Goal: Task Accomplishment & Management: Use online tool/utility

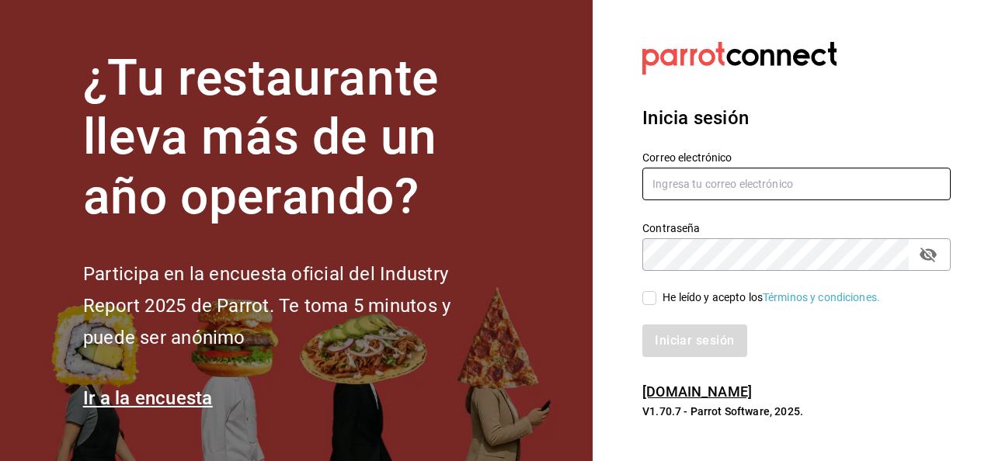
type input "[PERSON_NAME][EMAIL_ADDRESS][DOMAIN_NAME]"
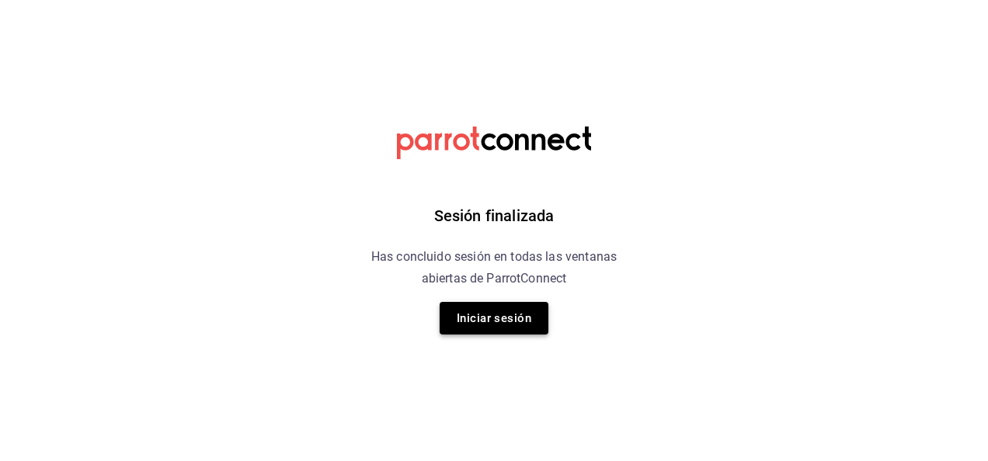
click at [529, 309] on button "Iniciar sesión" at bounding box center [493, 318] width 109 height 33
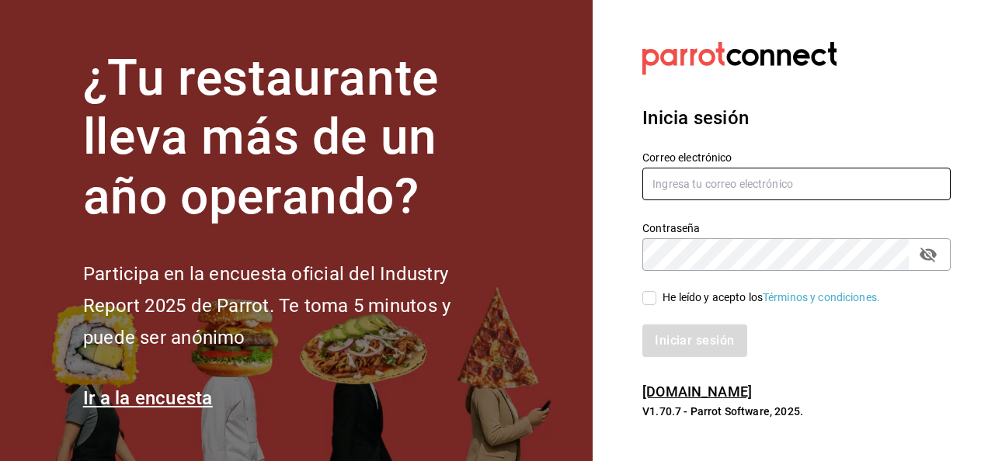
type input "mario.nino@grupocosteno.com"
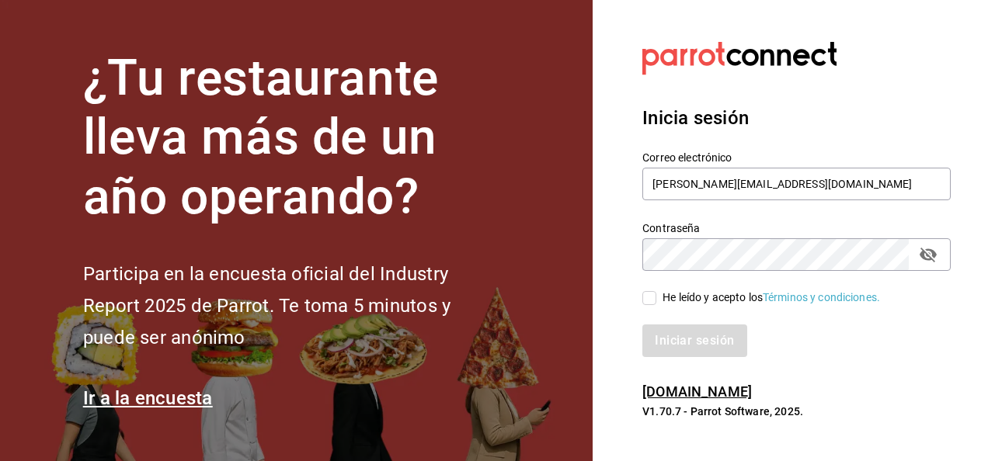
click at [658, 293] on span "He leído y acepto los Términos y condiciones." at bounding box center [768, 298] width 224 height 16
click at [656, 293] on input "He leído y acepto los Términos y condiciones." at bounding box center [649, 298] width 14 height 14
checkbox input "true"
click at [668, 321] on div "Iniciar sesión" at bounding box center [786, 331] width 327 height 51
click at [668, 329] on button "Iniciar sesión" at bounding box center [695, 341] width 106 height 33
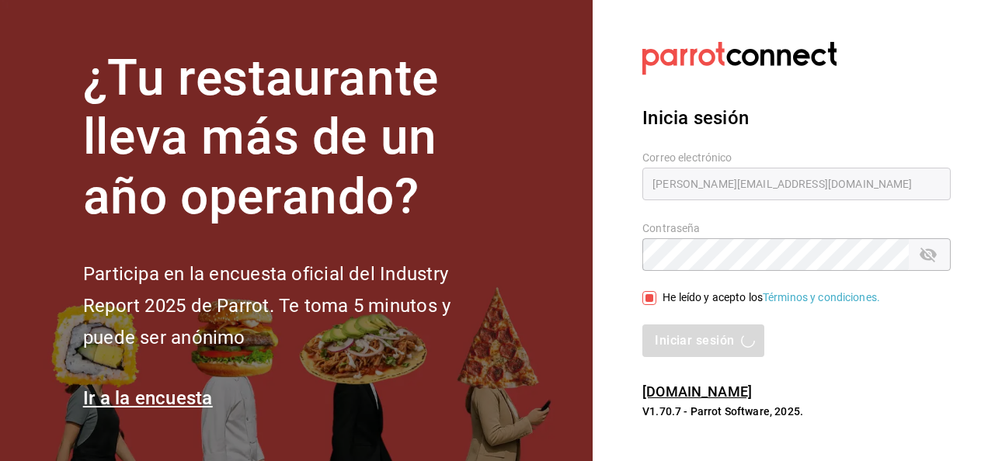
click at [360, 157] on h1 "¿Tu restaurante lleva más de un año operando?" at bounding box center [292, 138] width 419 height 179
click at [629, 403] on section "Datos incorrectos. Verifica que tu Correo o Contraseña estén bien escritos. Ini…" at bounding box center [789, 230] width 395 height 461
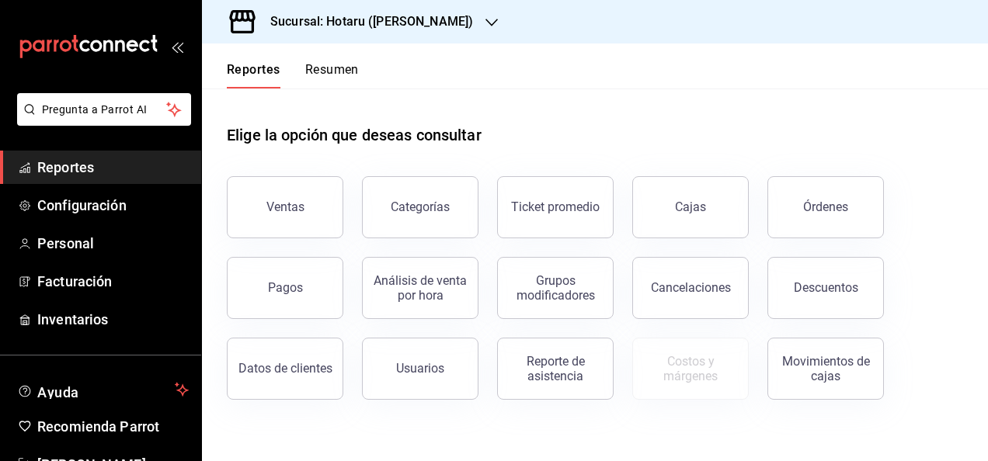
drag, startPoint x: 401, startPoint y: 45, endPoint x: 401, endPoint y: 25, distance: 20.2
click at [401, 25] on div "Sucursal: Hotaru ([PERSON_NAME]) Reportes Resumen Elige la opción que deseas co…" at bounding box center [595, 230] width 786 height 461
click at [401, 25] on h3 "Sucursal: Hotaru ([PERSON_NAME])" at bounding box center [365, 21] width 215 height 19
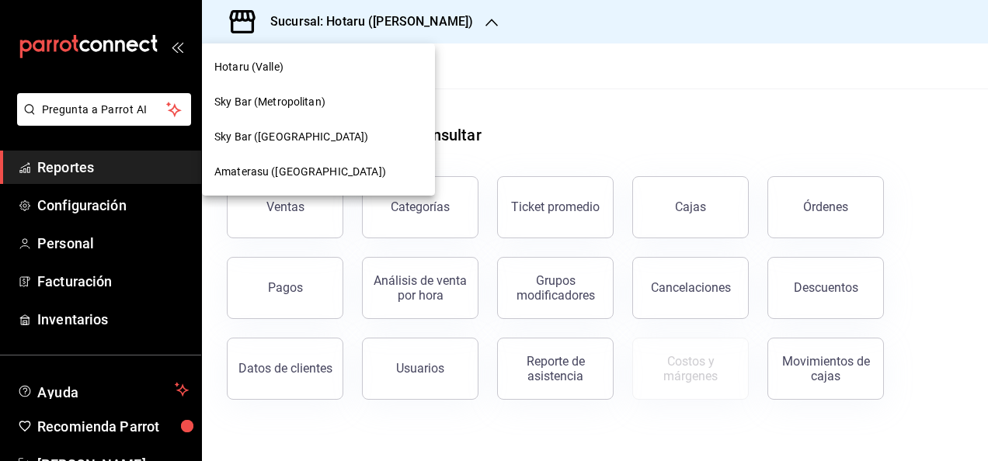
click at [401, 25] on div at bounding box center [494, 230] width 988 height 461
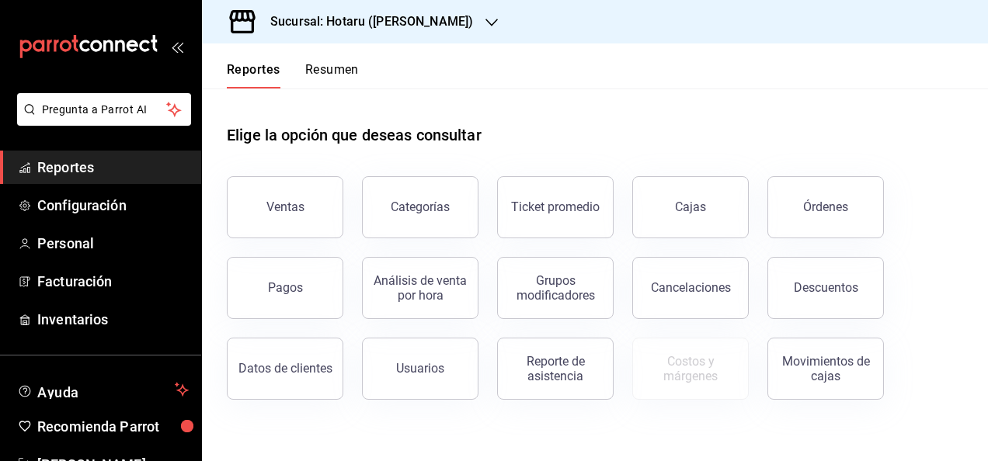
click at [401, 25] on h3 "Sucursal: Hotaru ([PERSON_NAME])" at bounding box center [365, 21] width 215 height 19
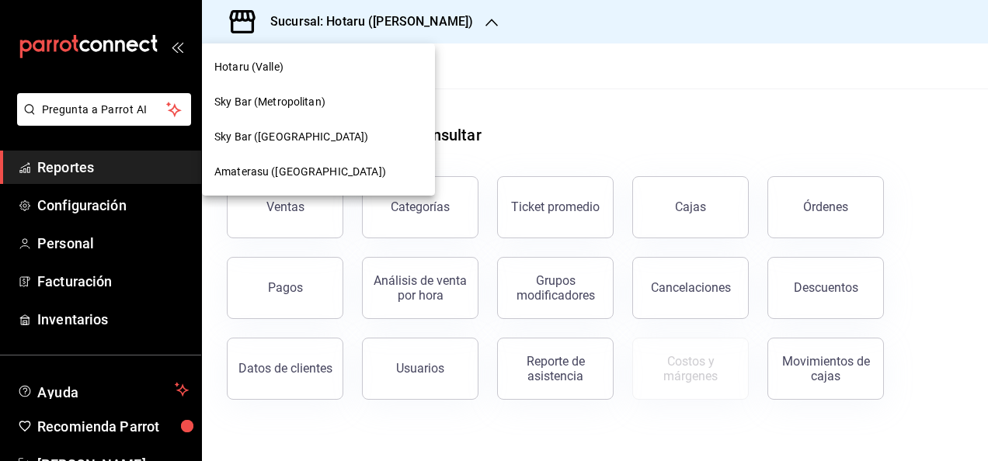
click at [313, 176] on span "Amaterasu ([GEOGRAPHIC_DATA])" at bounding box center [300, 172] width 172 height 16
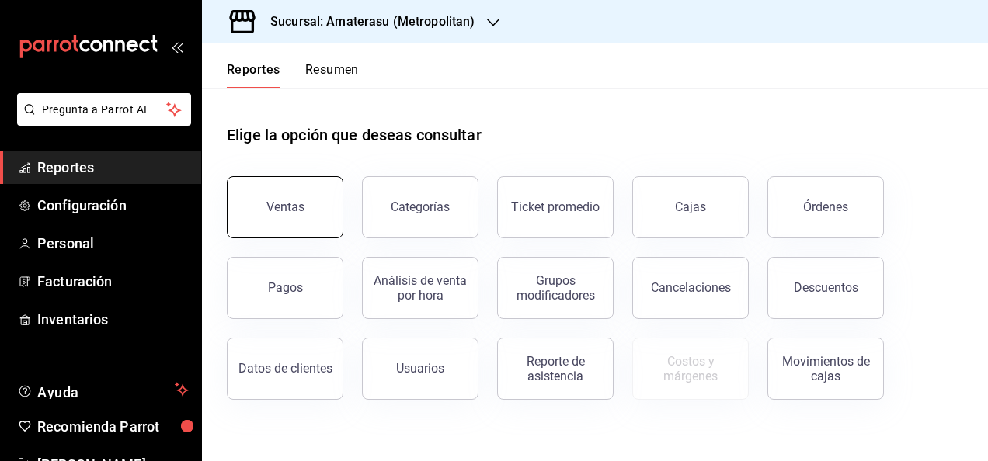
click at [307, 191] on button "Ventas" at bounding box center [285, 207] width 116 height 62
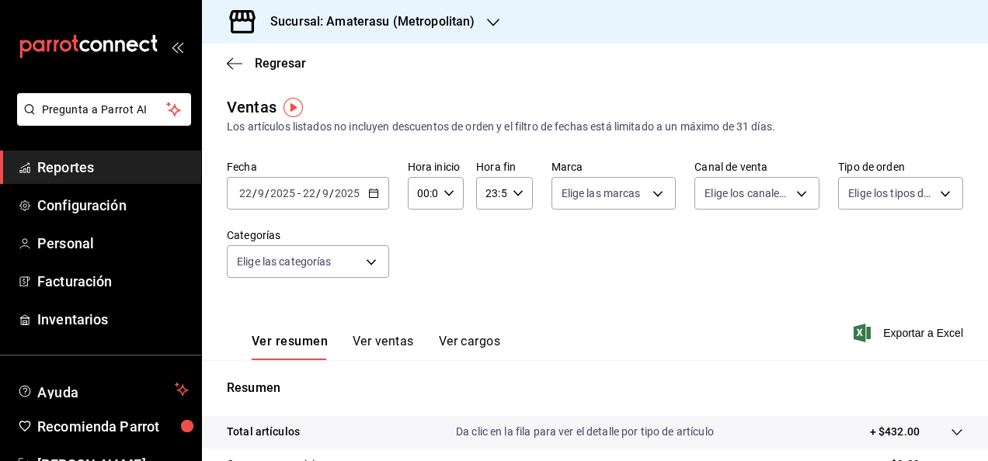
click at [372, 191] on icon "button" at bounding box center [373, 193] width 11 height 11
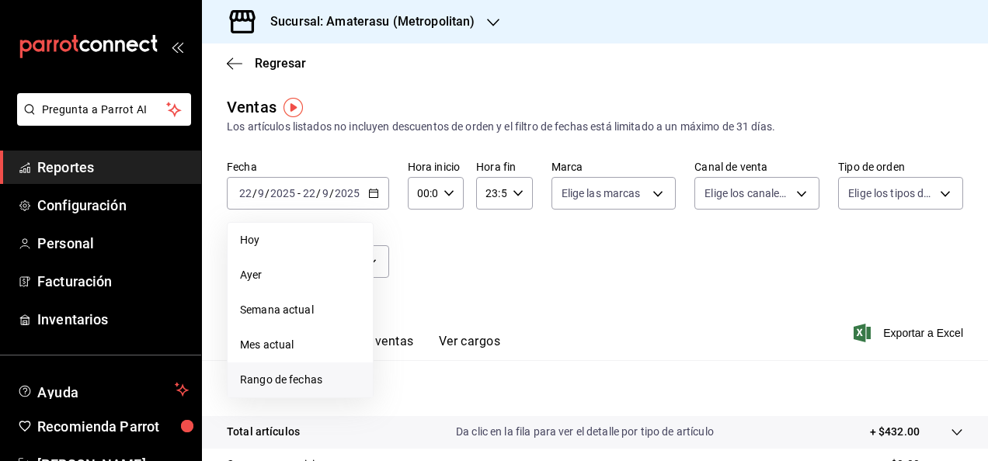
click at [327, 386] on span "Rango de fechas" at bounding box center [300, 380] width 120 height 16
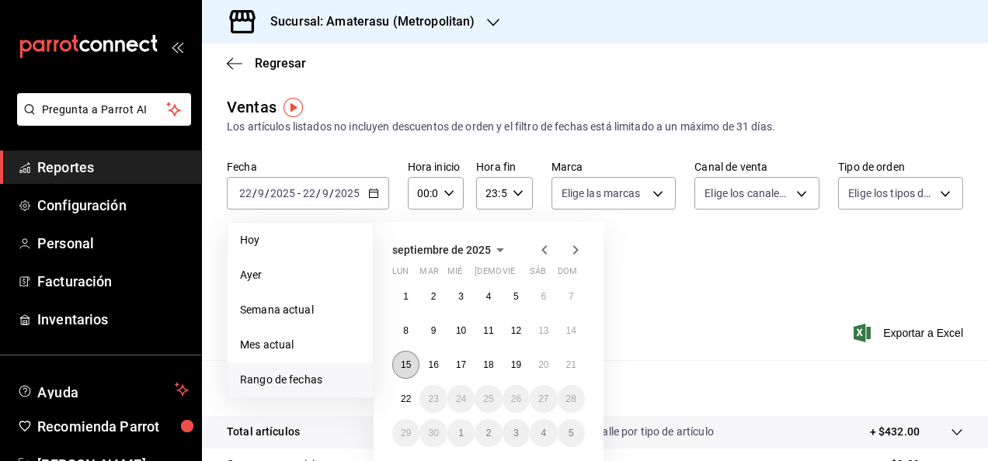
click at [410, 361] on abbr "15" at bounding box center [406, 364] width 10 height 11
click at [582, 363] on button "21" at bounding box center [570, 365] width 27 height 28
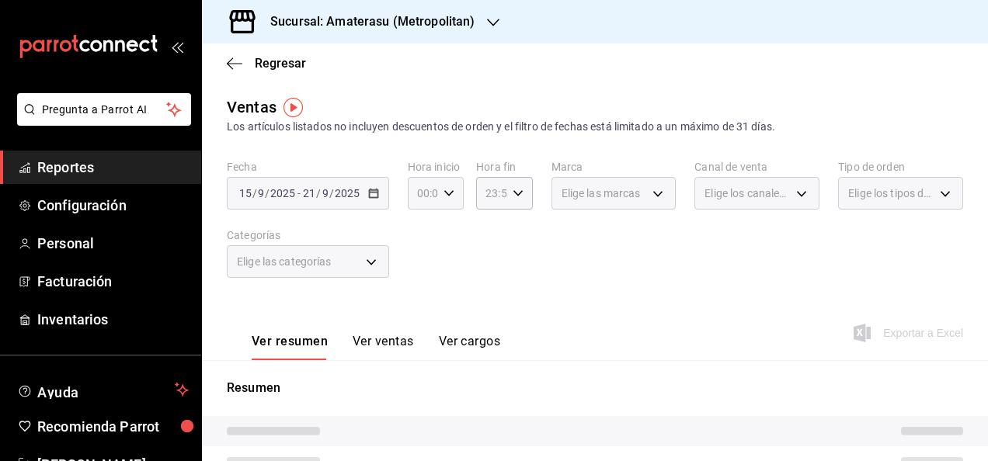
click at [450, 189] on icon "button" at bounding box center [448, 193] width 11 height 11
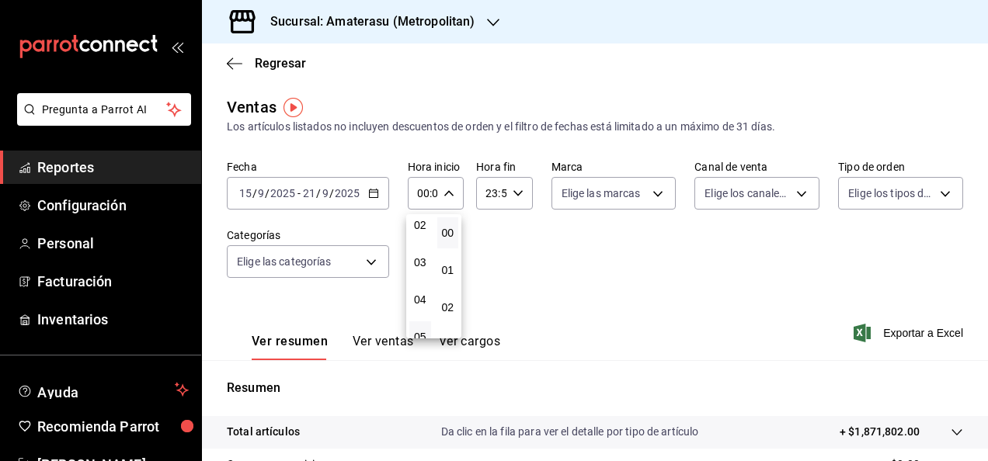
click at [413, 336] on button "05" at bounding box center [420, 336] width 22 height 31
type input "05:00"
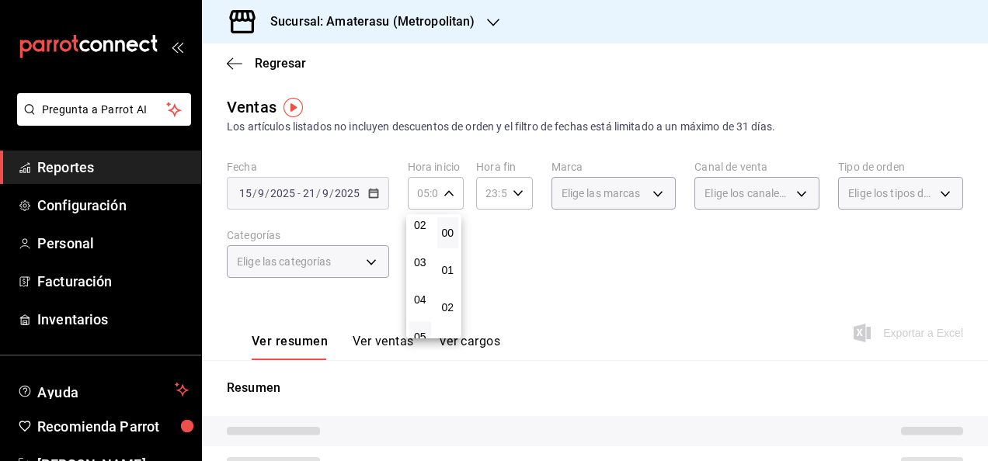
click at [679, 286] on div at bounding box center [494, 230] width 988 height 461
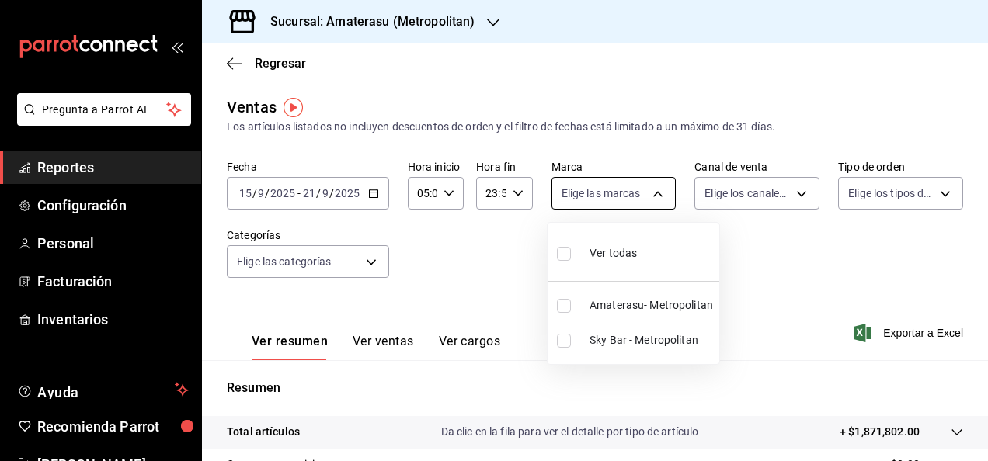
click at [647, 199] on body "Pregunta a Parrot AI Reportes Configuración Personal Facturación Inventarios Ay…" at bounding box center [494, 230] width 988 height 461
click at [637, 258] on li "Ver todas" at bounding box center [633, 252] width 172 height 46
type input "e4cd7fcb-d45b-43ae-a99f-ad4ccfcd9032,f3afaab8-8c3d-4e49-a299-af9bdf6027b2"
checkbox input "true"
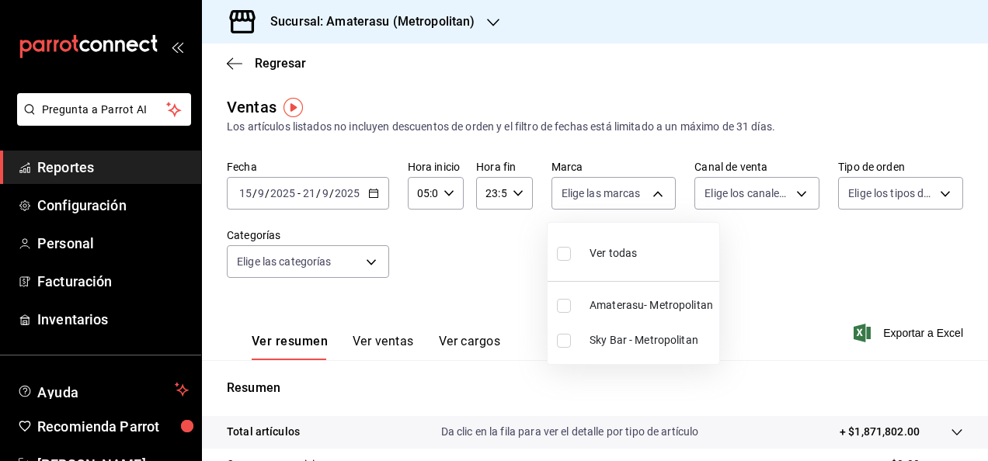
checkbox input "true"
click at [921, 314] on div at bounding box center [494, 230] width 988 height 461
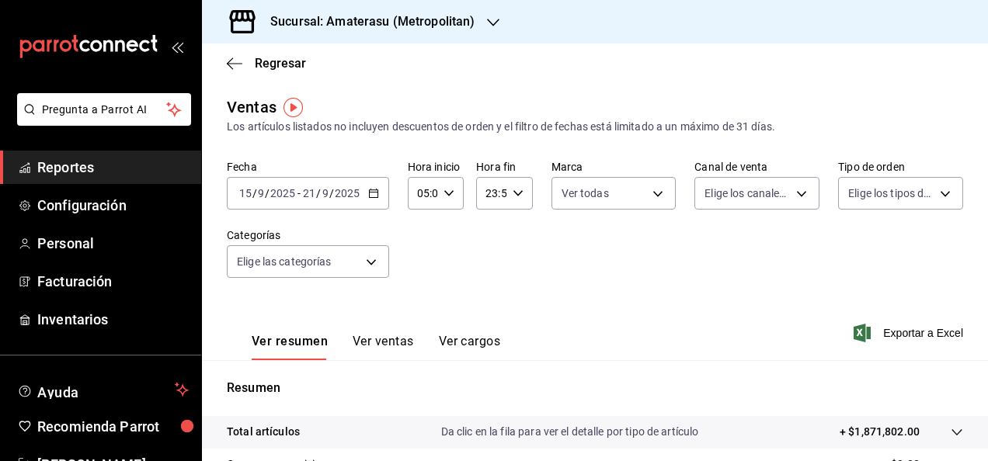
click at [908, 328] on span "Exportar a Excel" at bounding box center [909, 333] width 106 height 19
